Goal: Information Seeking & Learning: Learn about a topic

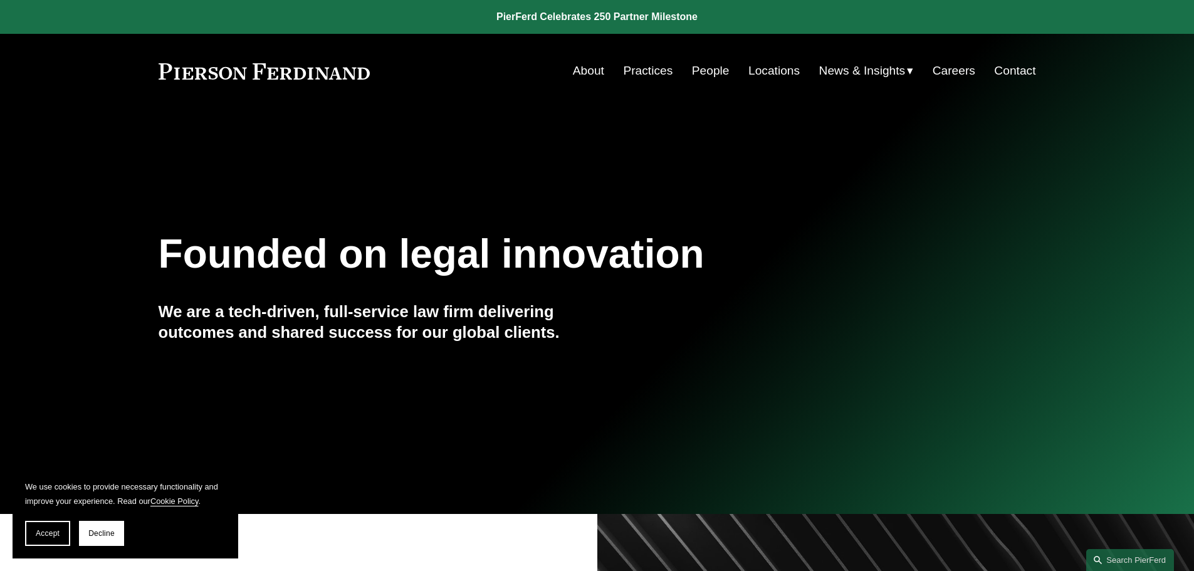
click at [593, 65] on link "About" at bounding box center [588, 71] width 31 height 24
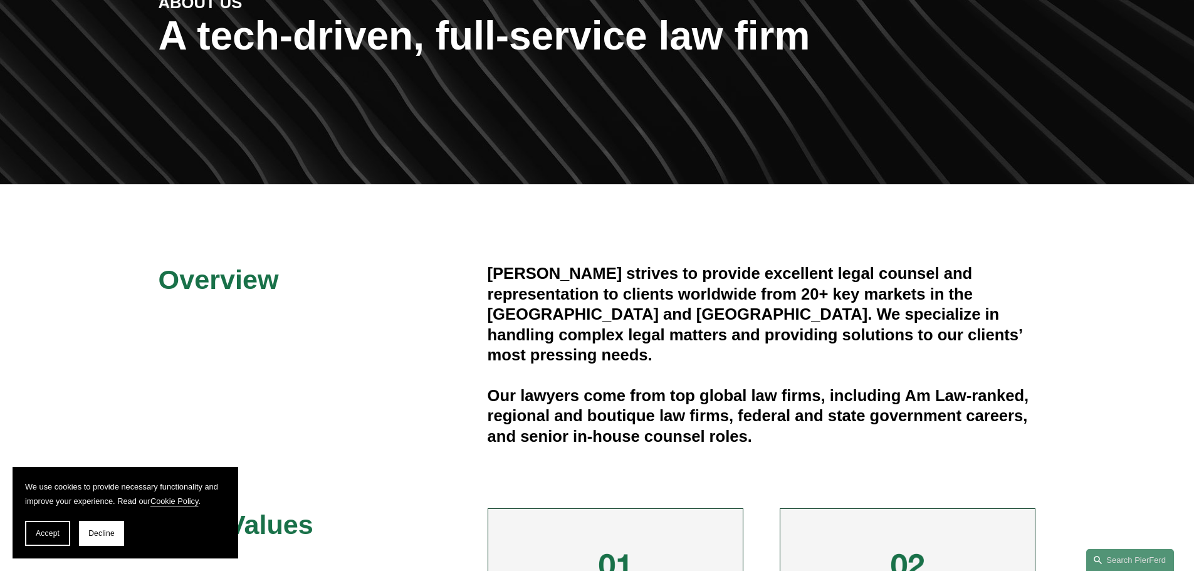
scroll to position [188, 0]
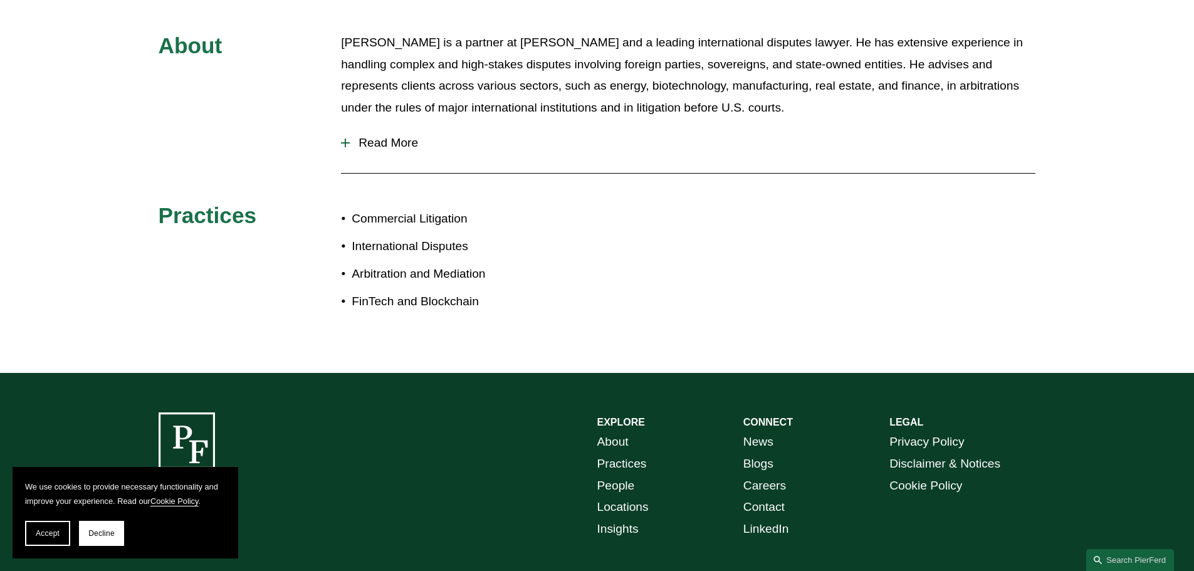
scroll to position [627, 0]
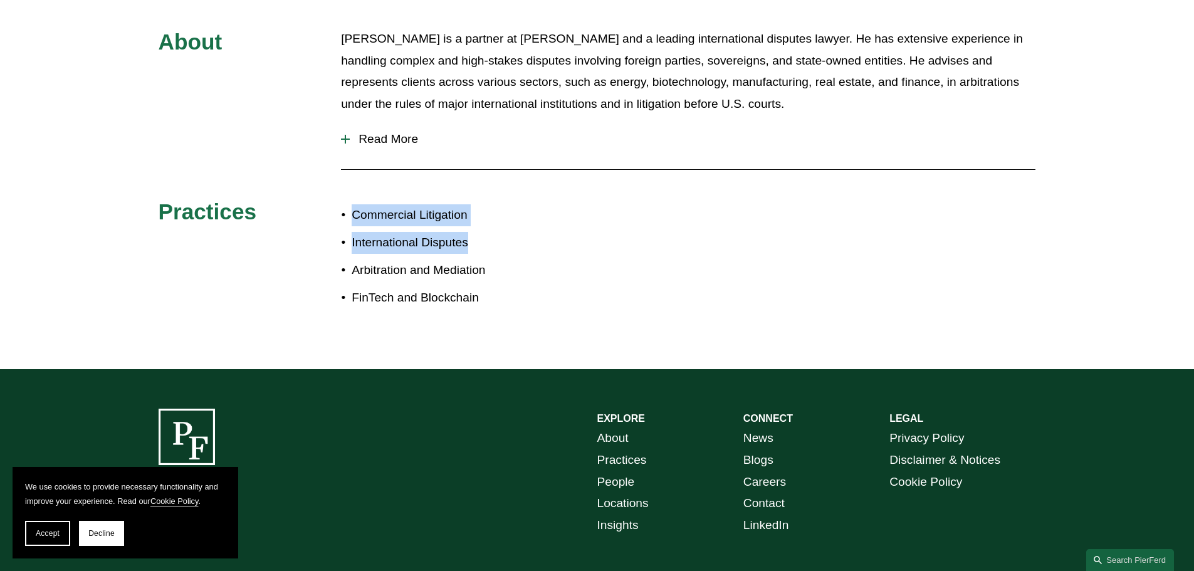
drag, startPoint x: 352, startPoint y: 215, endPoint x: 472, endPoint y: 244, distance: 123.9
click at [472, 244] on ul "Commercial Litigation International Disputes Arbitration and Mediation FinTech …" at bounding box center [469, 256] width 256 height 105
copy ul "Commercial Litigation International Disputes"
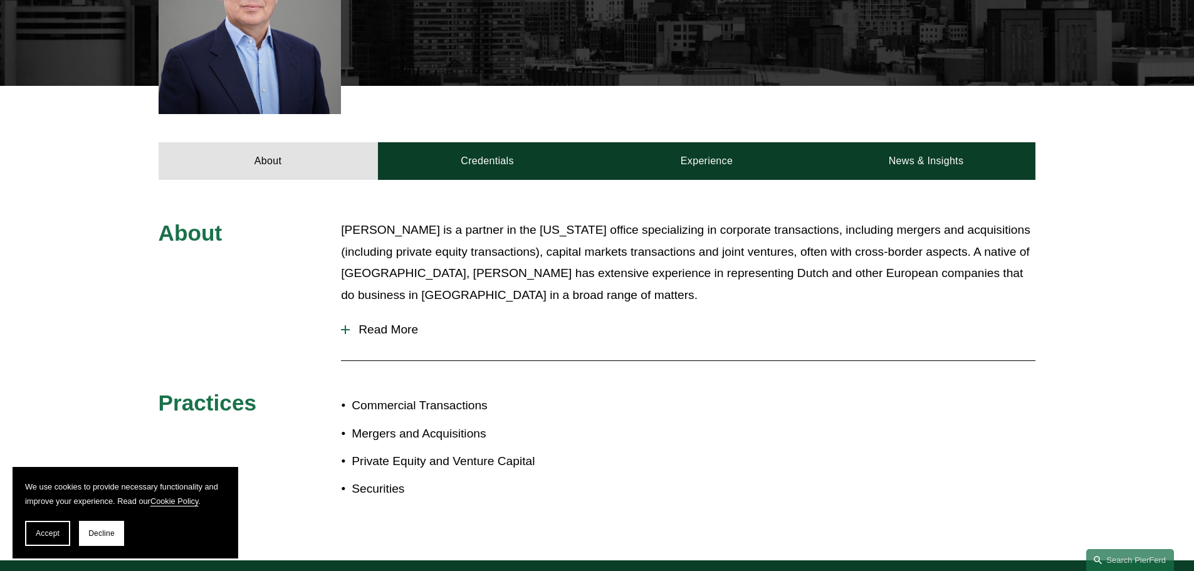
scroll to position [439, 0]
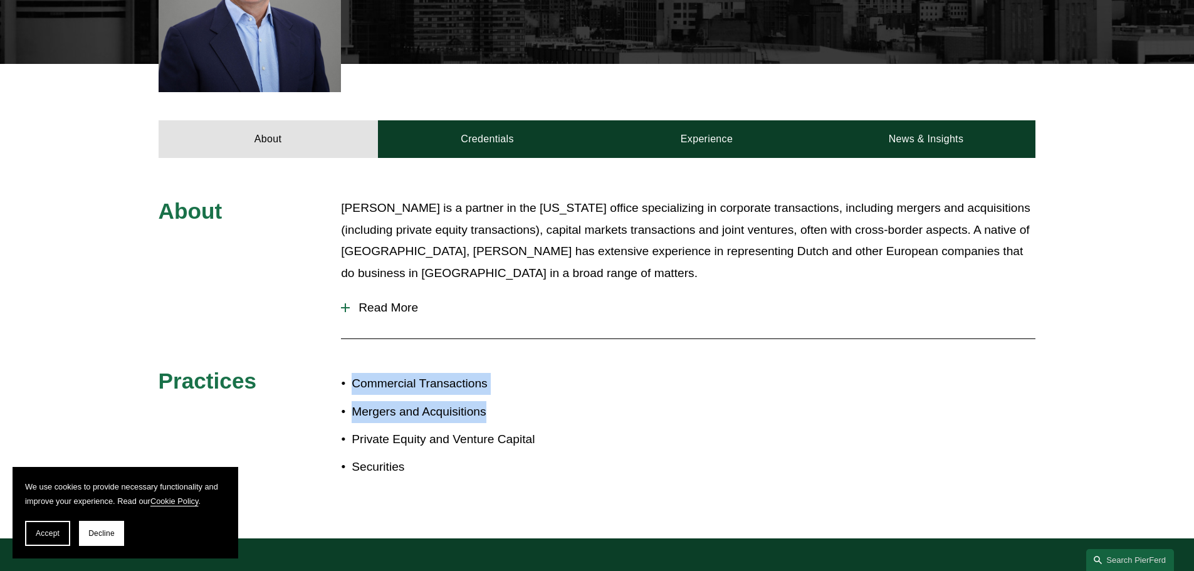
drag, startPoint x: 354, startPoint y: 384, endPoint x: 483, endPoint y: 407, distance: 131.0
click at [483, 407] on ul "Commercial Transactions Mergers and Acquisitions Private Equity and Venture Cap…" at bounding box center [469, 425] width 256 height 105
drag, startPoint x: 434, startPoint y: 415, endPoint x: 355, endPoint y: 355, distance: 99.3
click at [353, 352] on div "About Jan Joosten is a partner in the New York office specializing in corporate…" at bounding box center [597, 348] width 1194 height 302
drag, startPoint x: 354, startPoint y: 383, endPoint x: 537, endPoint y: 441, distance: 191.8
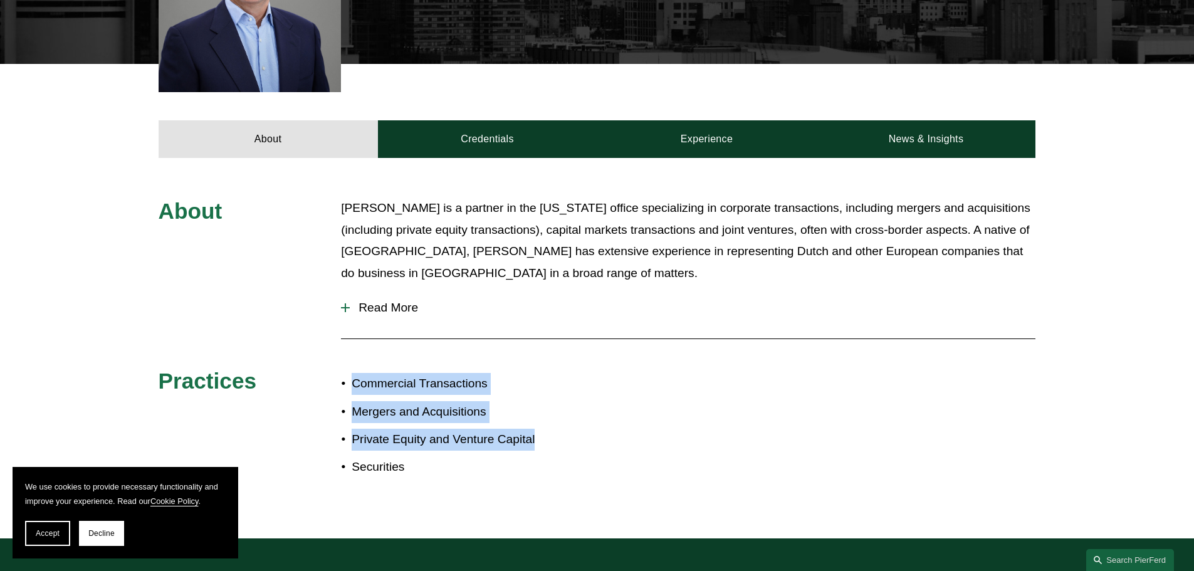
click at [537, 441] on ul "Commercial Transactions Mergers and Acquisitions Private Equity and Venture Cap…" at bounding box center [469, 425] width 256 height 105
copy ul "Commercial Transactions Mergers and Acquisitions Private Equity and Venture Cap…"
